Goal: Find specific page/section: Find specific page/section

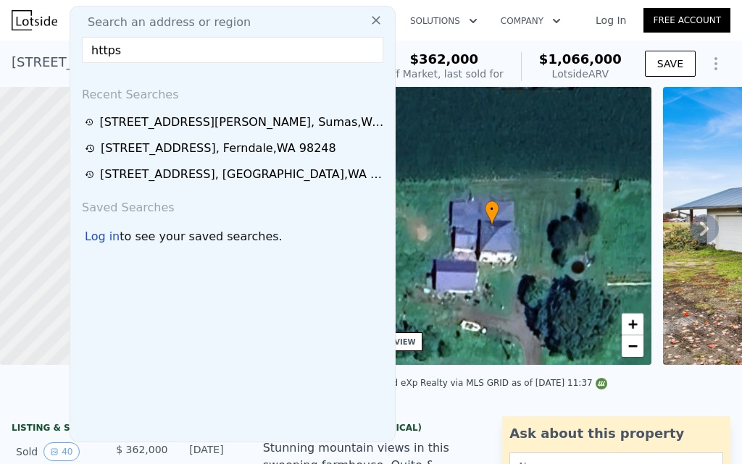
click at [148, 22] on span "Search an address or region" at bounding box center [163, 22] width 175 height 17
click at [123, 51] on input "https" at bounding box center [232, 50] width 301 height 26
type input "h"
paste input "[STREET_ADDRESS]"
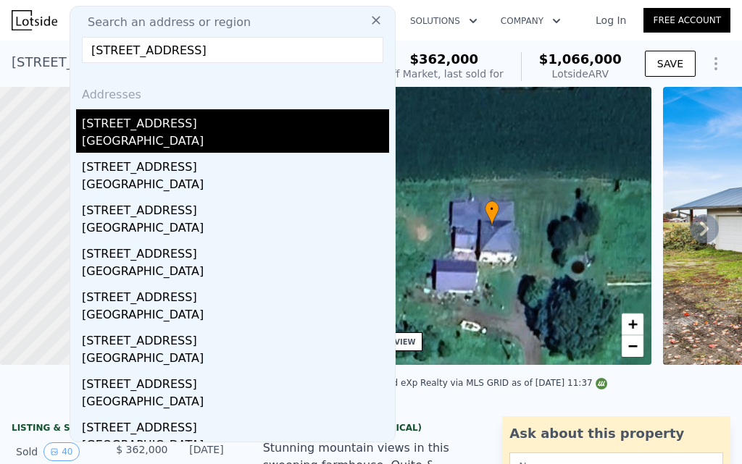
type input "[STREET_ADDRESS]"
click at [168, 125] on div "[STREET_ADDRESS]" at bounding box center [235, 120] width 307 height 23
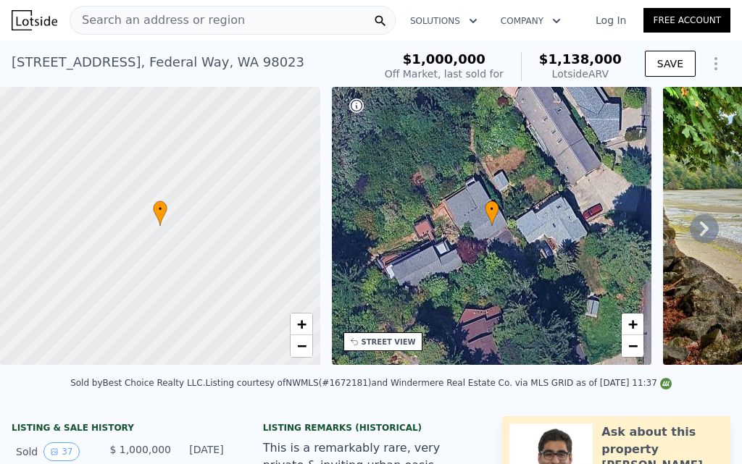
click at [126, 17] on span "Search an address or region" at bounding box center [157, 20] width 175 height 17
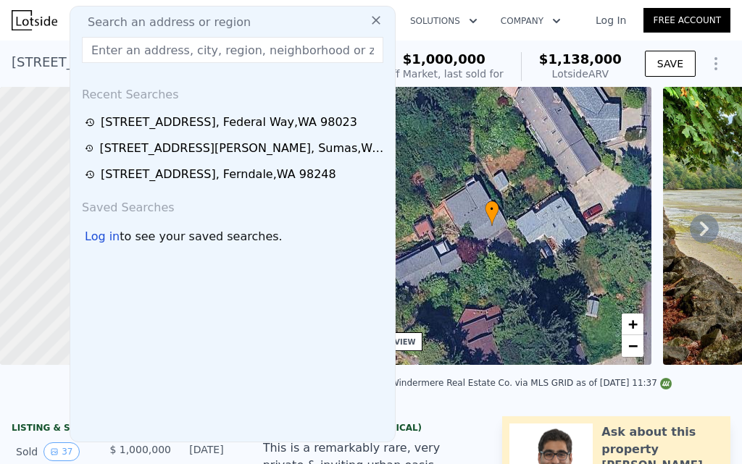
click at [28, 80] on div "[STREET_ADDRESS] Sold [DATE] for $1m (~ARV $1.138m )" at bounding box center [190, 66] width 356 height 41
